Goal: Task Accomplishment & Management: Complete application form

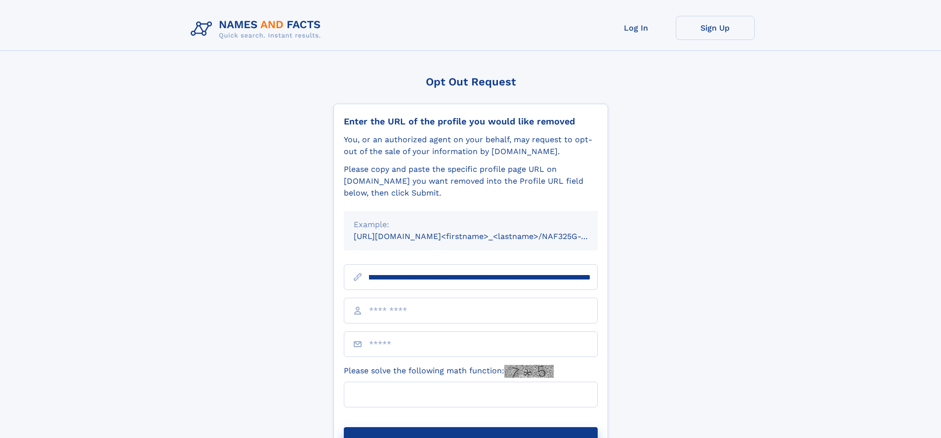
scroll to position [0, 110]
type input "**********"
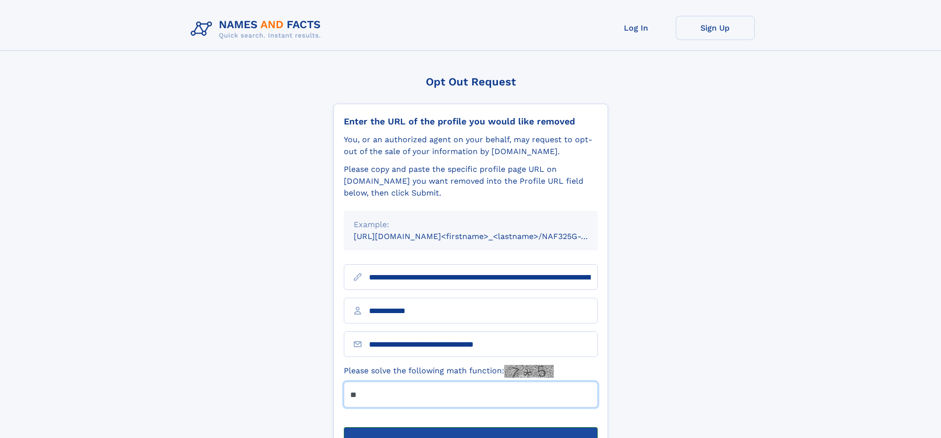
type input "**"
click at [470, 427] on button "Submit Opt Out Request" at bounding box center [471, 443] width 254 height 32
